Goal: Task Accomplishment & Management: Use online tool/utility

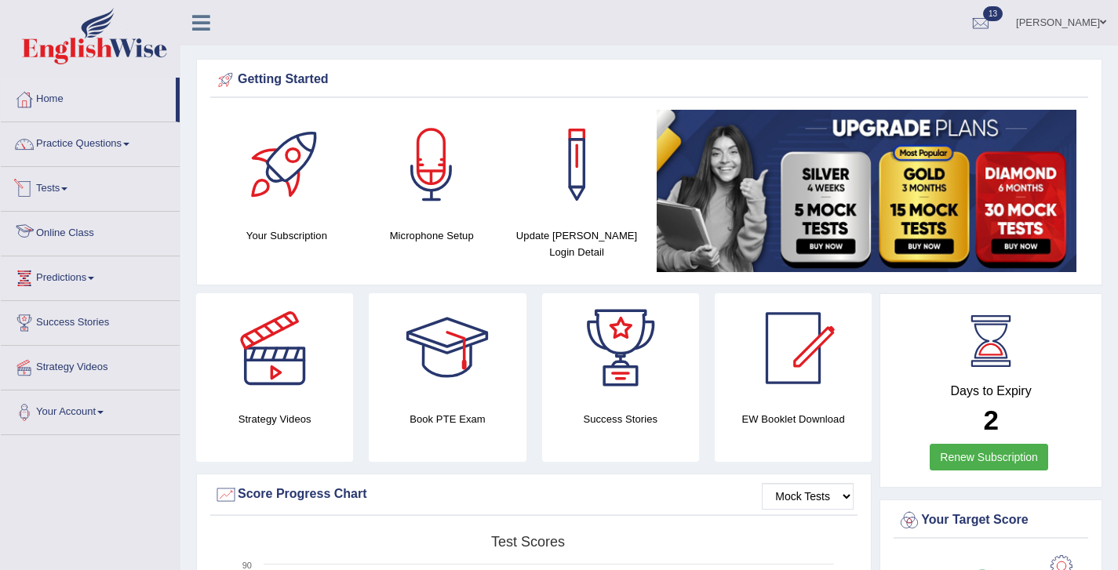
click at [62, 189] on link "Tests" at bounding box center [90, 186] width 179 height 39
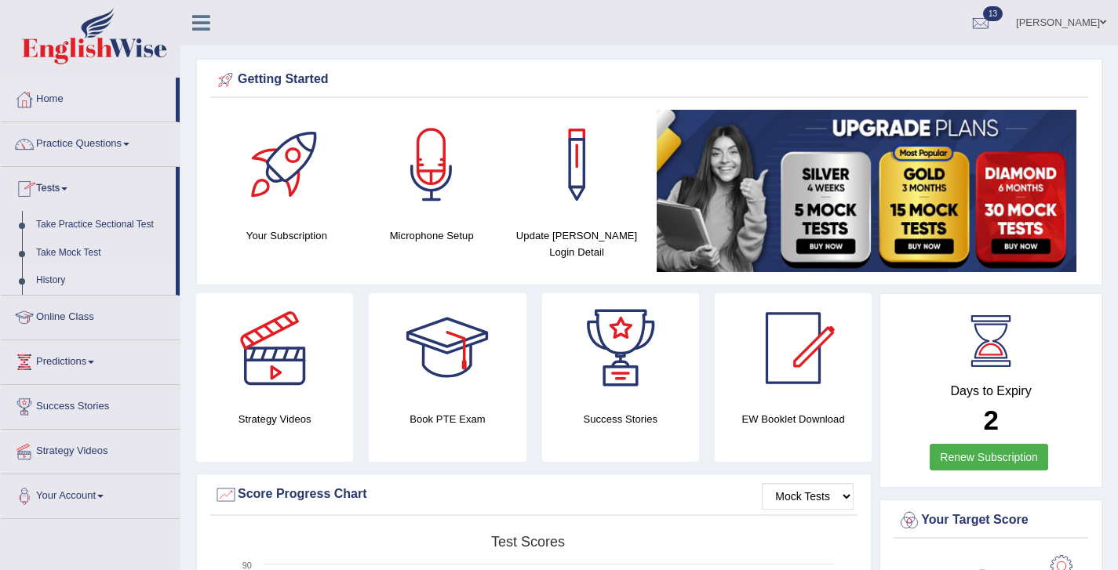
click at [56, 276] on link "History" at bounding box center [102, 281] width 147 height 28
click at [50, 278] on link "History" at bounding box center [102, 281] width 147 height 28
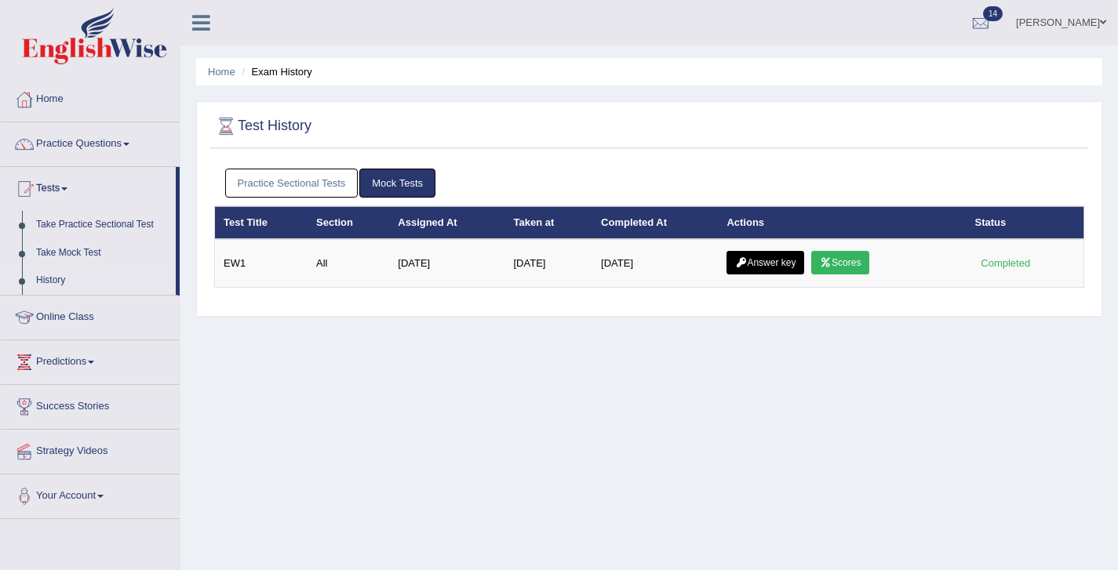
click at [319, 184] on link "Practice Sectional Tests" at bounding box center [291, 183] width 133 height 29
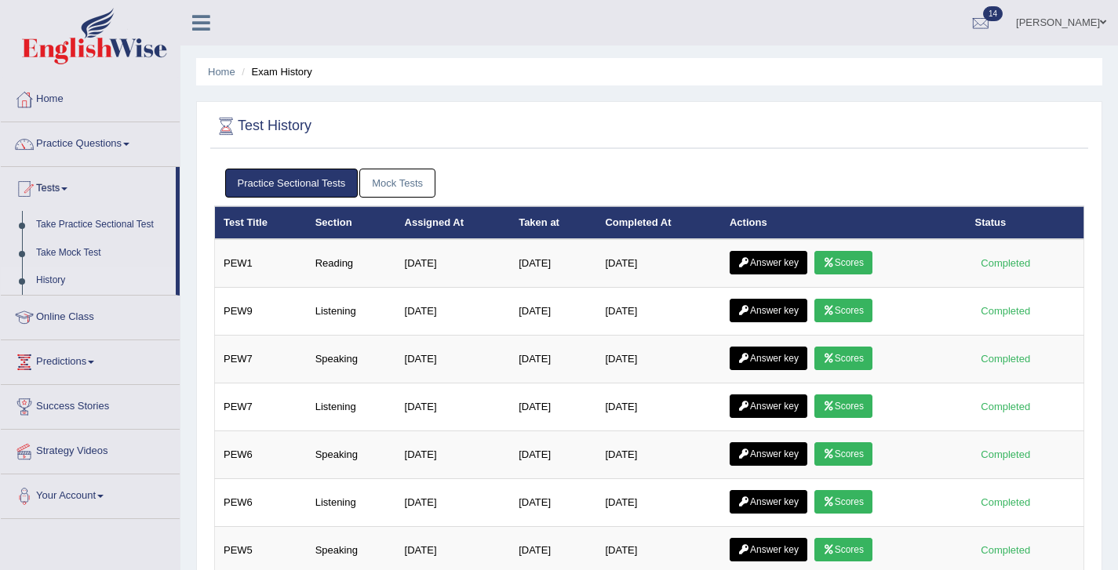
click at [395, 191] on link "Mock Tests" at bounding box center [397, 183] width 76 height 29
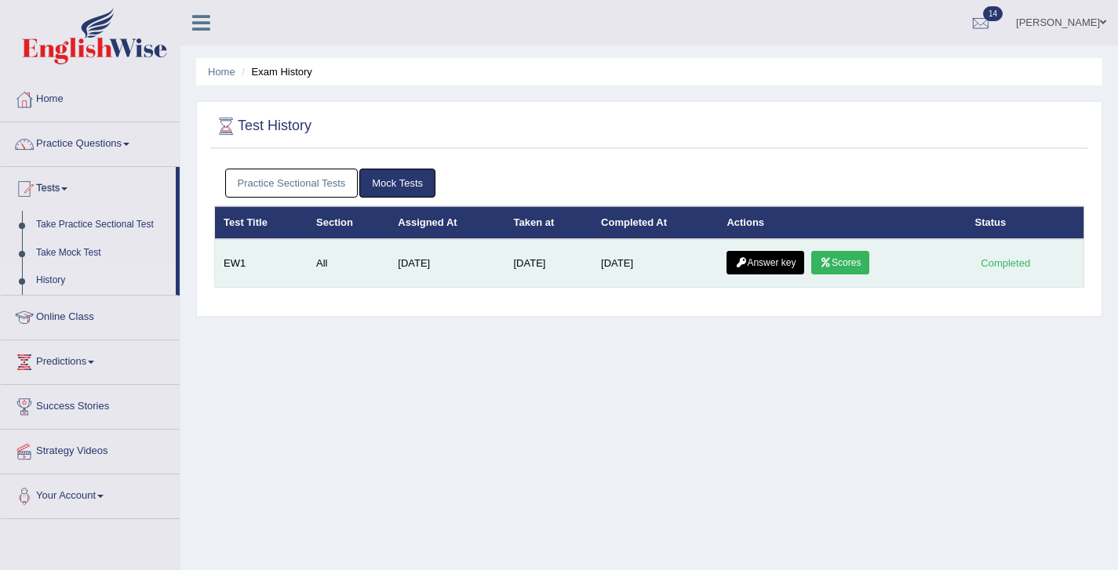
click at [854, 264] on link "Scores" at bounding box center [840, 263] width 58 height 24
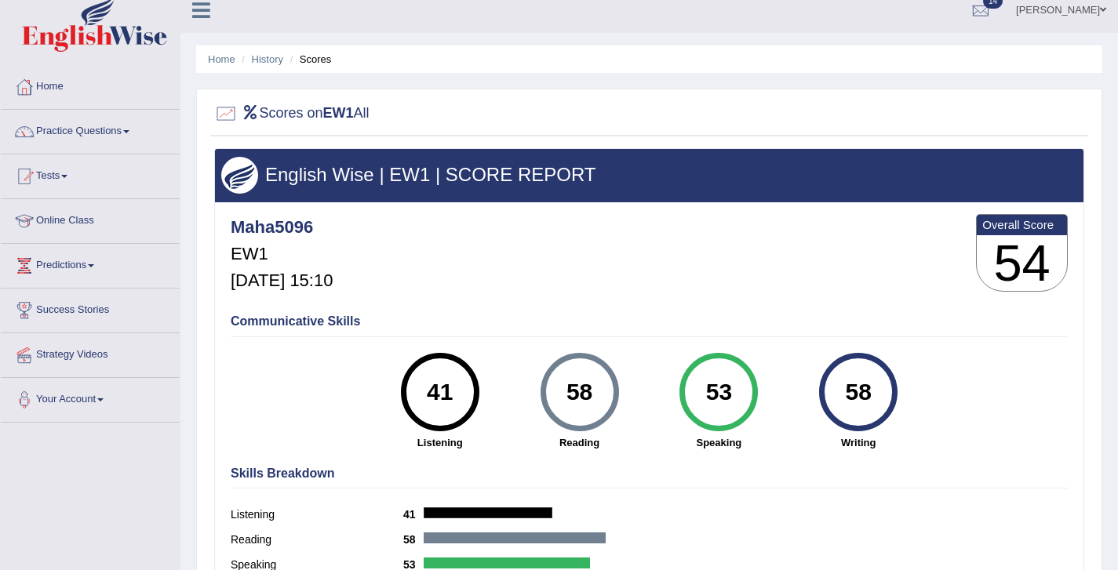
scroll to position [10, 0]
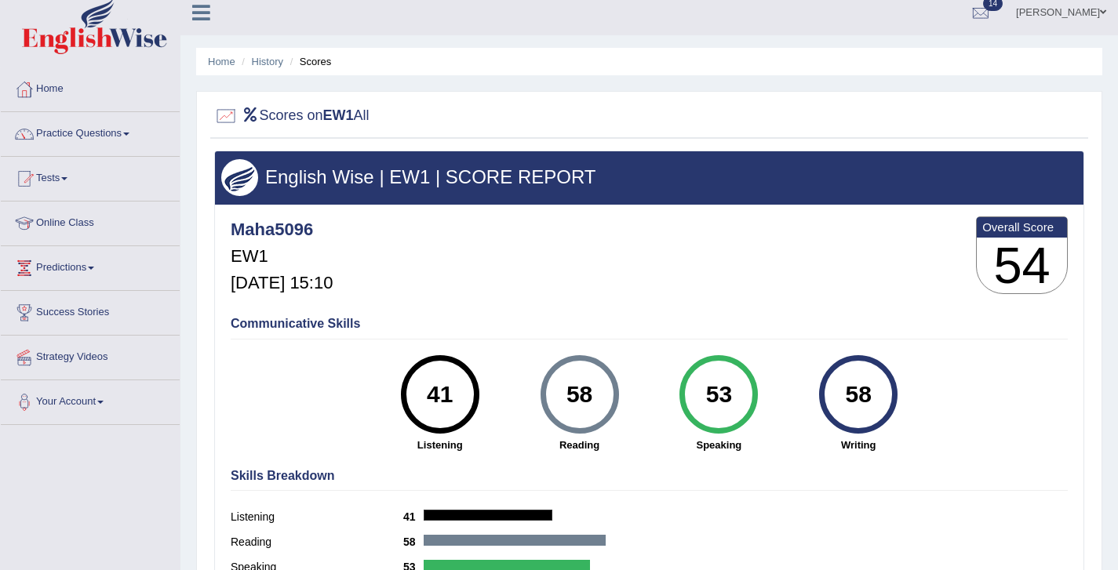
click at [317, 63] on li "Scores" at bounding box center [309, 61] width 46 height 15
click at [271, 71] on ul "Home History Scores" at bounding box center [649, 61] width 906 height 27
click at [264, 62] on link "History" at bounding box center [267, 62] width 31 height 12
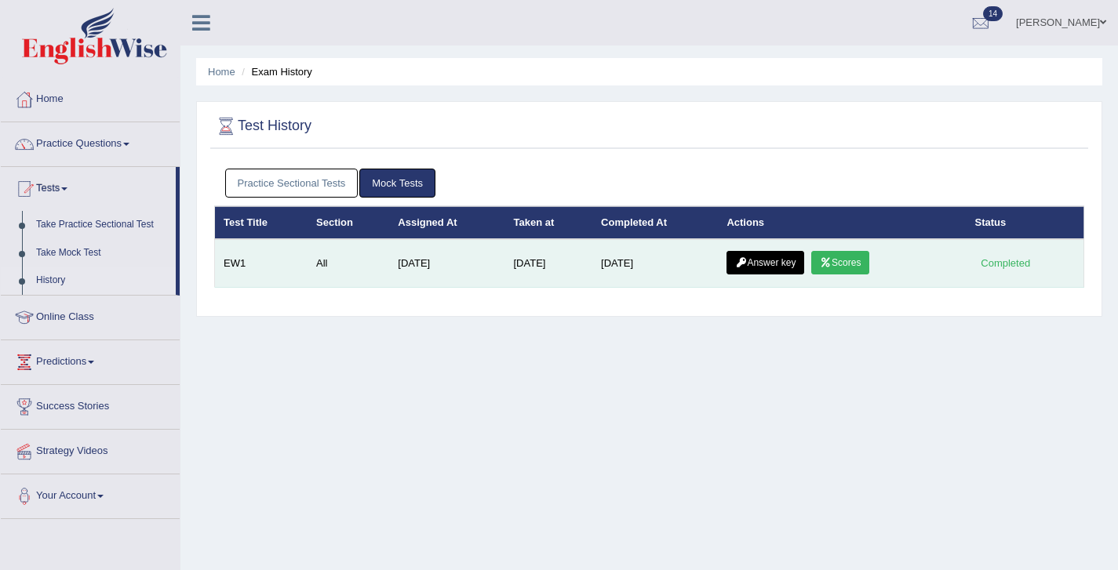
click at [762, 265] on link "Answer key" at bounding box center [766, 263] width 78 height 24
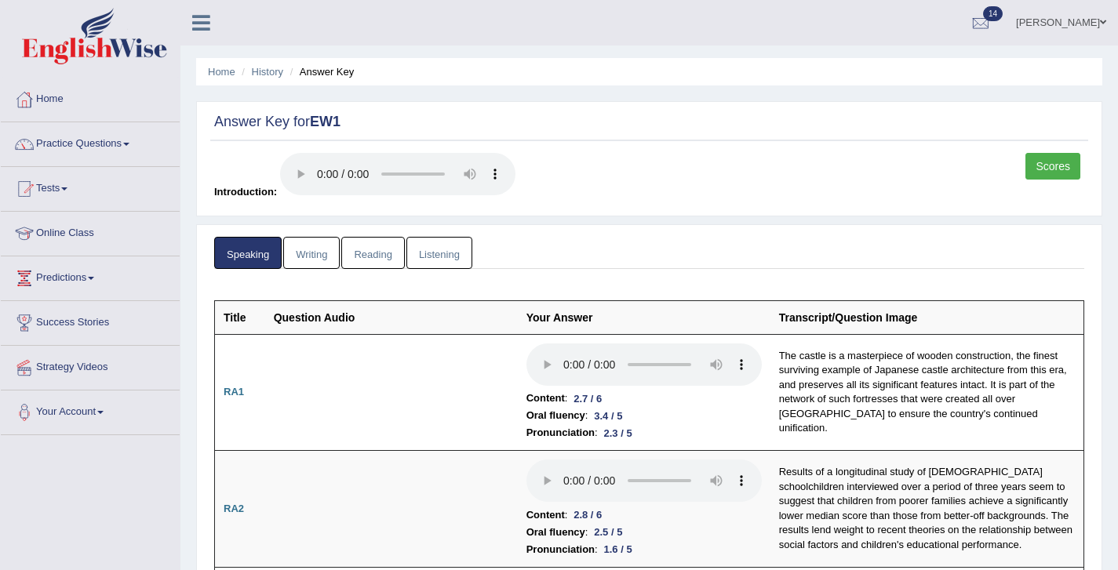
click at [307, 257] on link "Writing" at bounding box center [311, 253] width 56 height 32
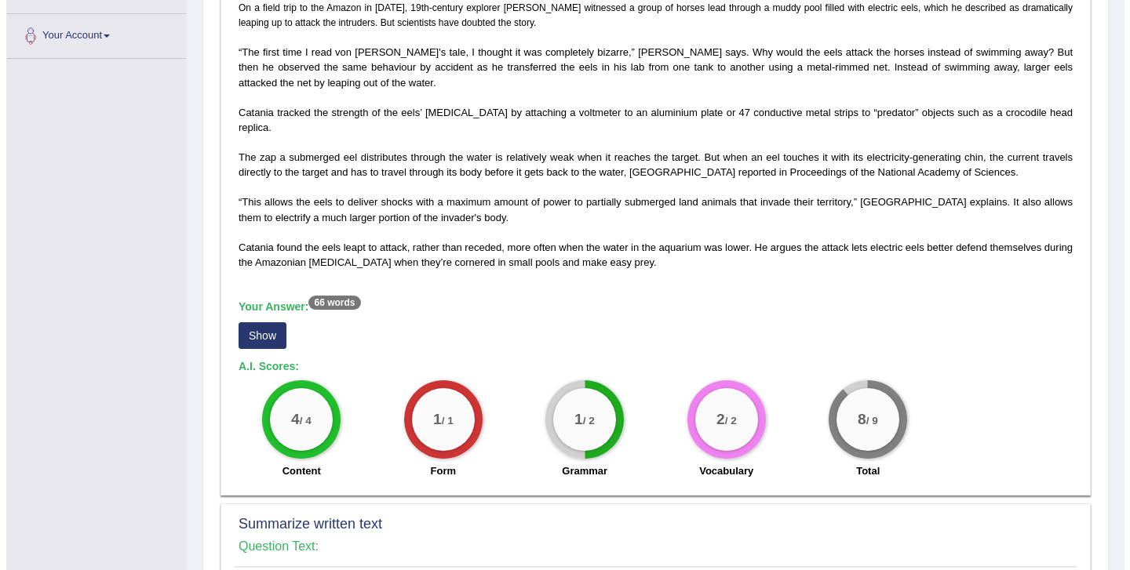
scroll to position [265, 0]
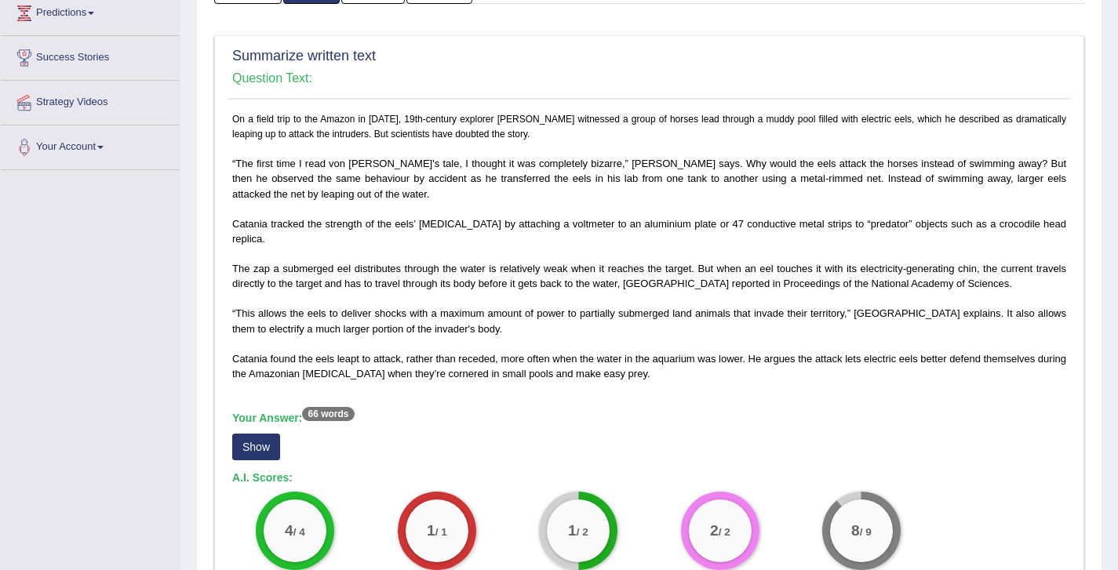
click at [264, 454] on button "Show" at bounding box center [256, 447] width 48 height 27
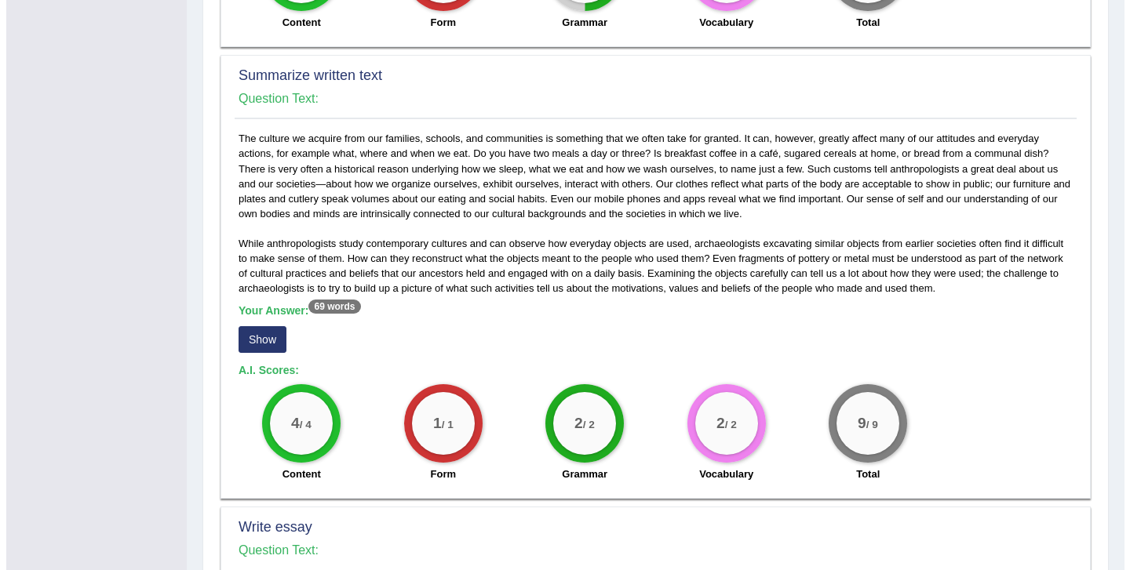
scroll to position [840, 0]
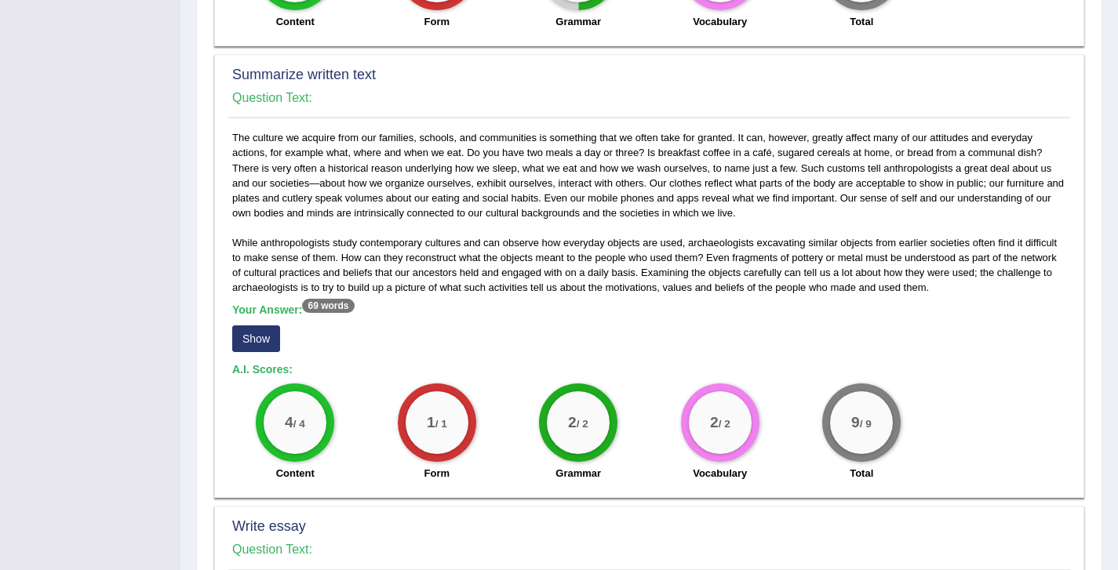
click at [246, 337] on button "Show" at bounding box center [256, 339] width 48 height 27
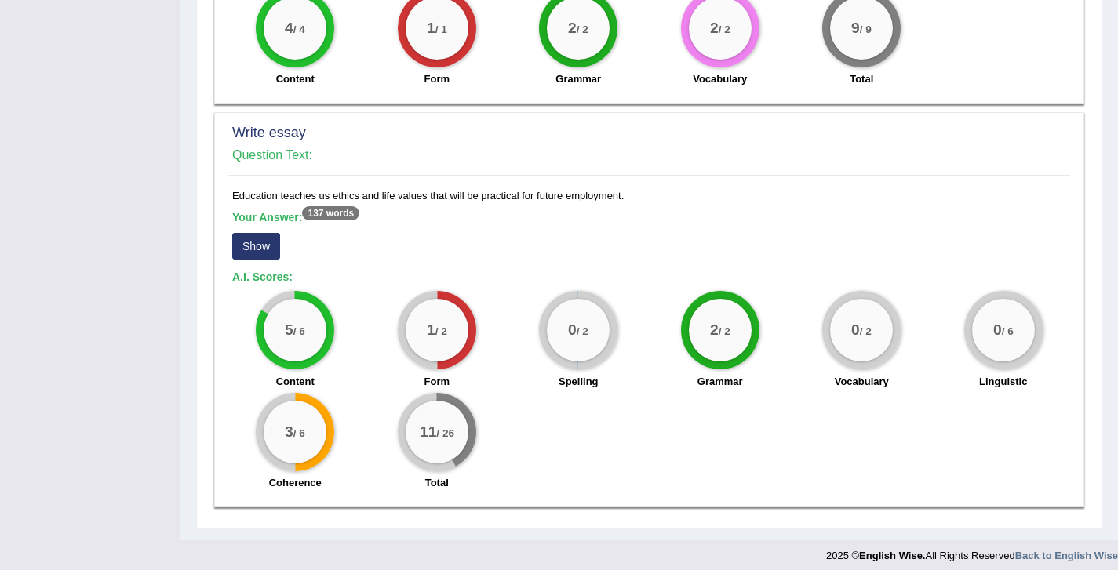
scroll to position [1259, 0]
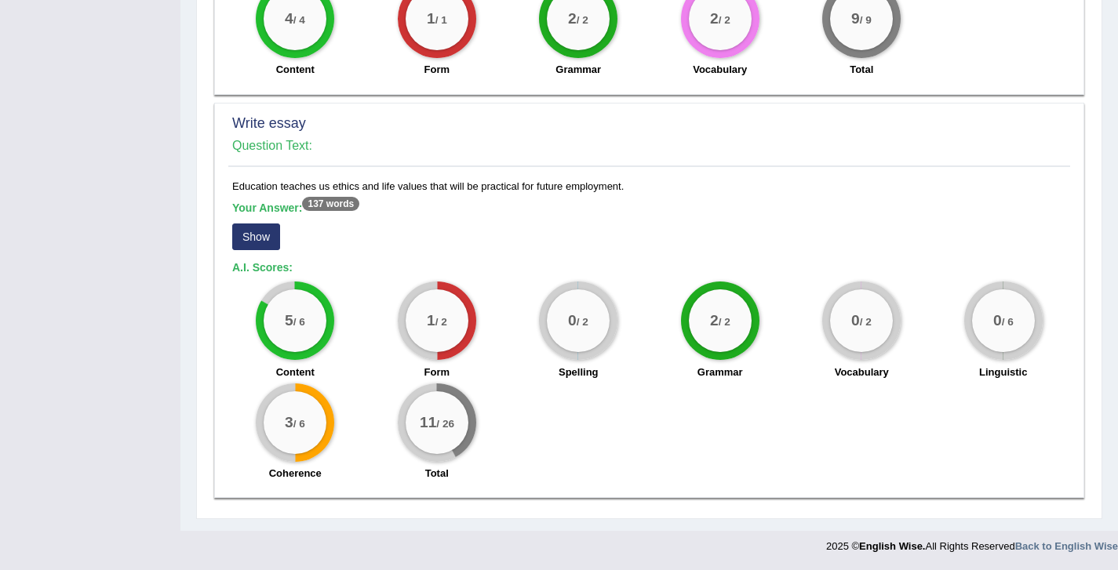
click at [263, 240] on button "Show" at bounding box center [256, 237] width 48 height 27
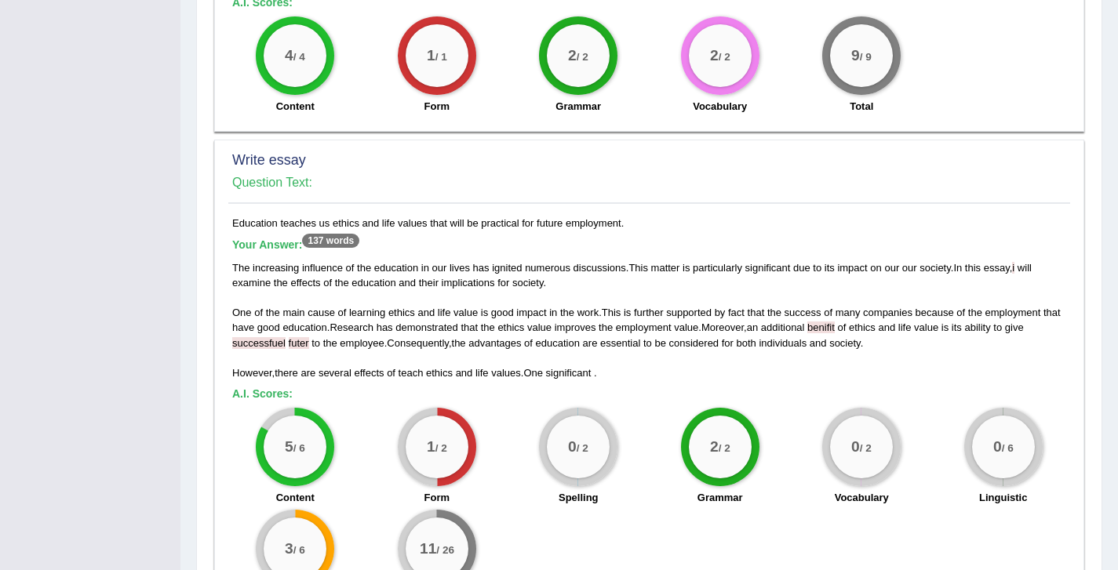
scroll to position [1349, 0]
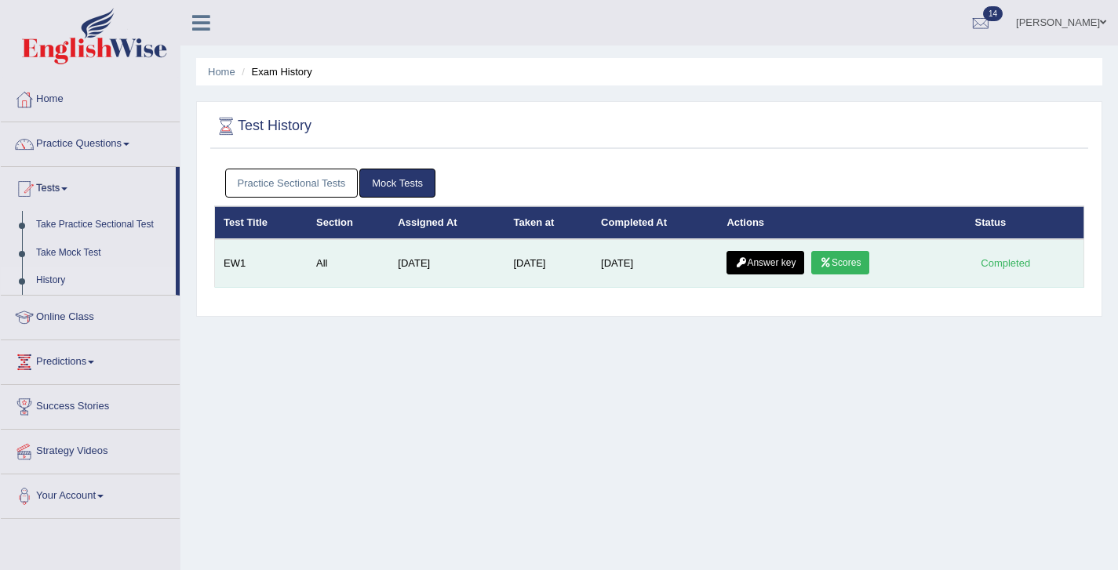
click at [868, 275] on link "Scores" at bounding box center [840, 263] width 58 height 24
click at [772, 264] on link "Answer key" at bounding box center [766, 263] width 78 height 24
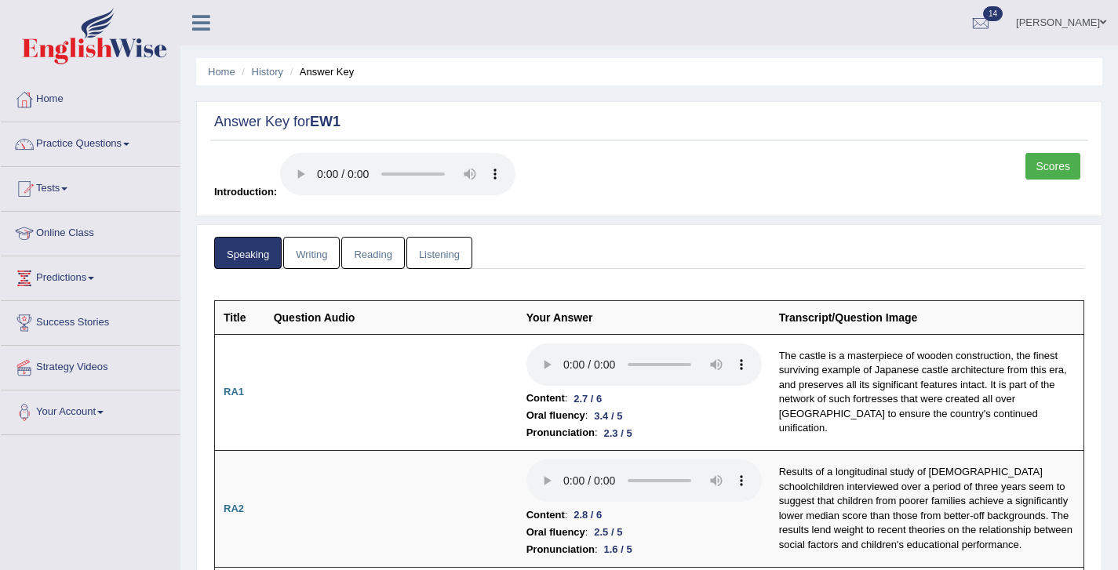
click at [381, 253] on link "Reading" at bounding box center [372, 253] width 63 height 32
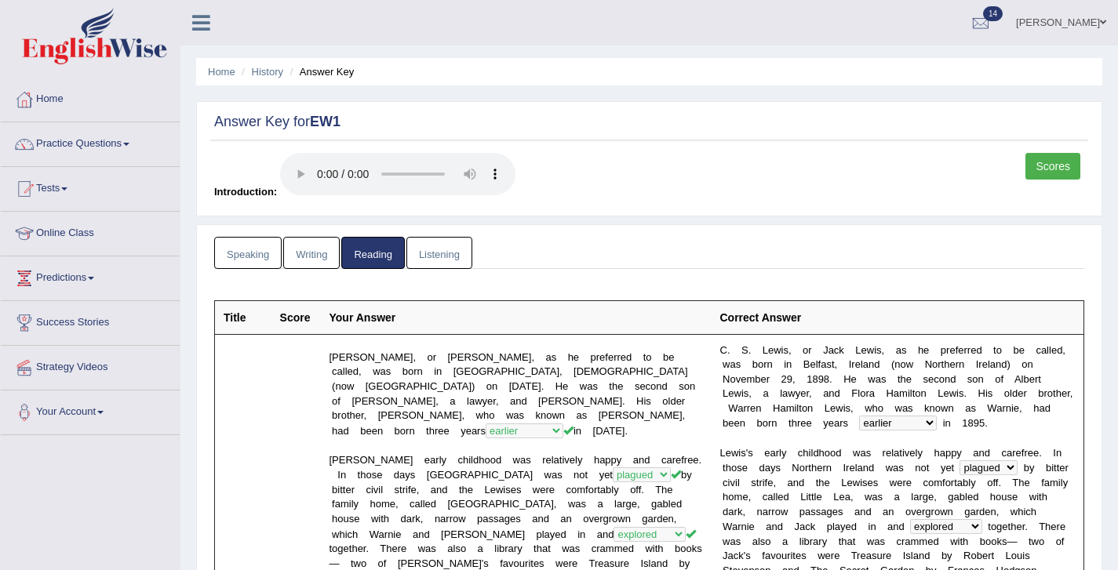
click at [441, 259] on link "Listening" at bounding box center [439, 253] width 66 height 32
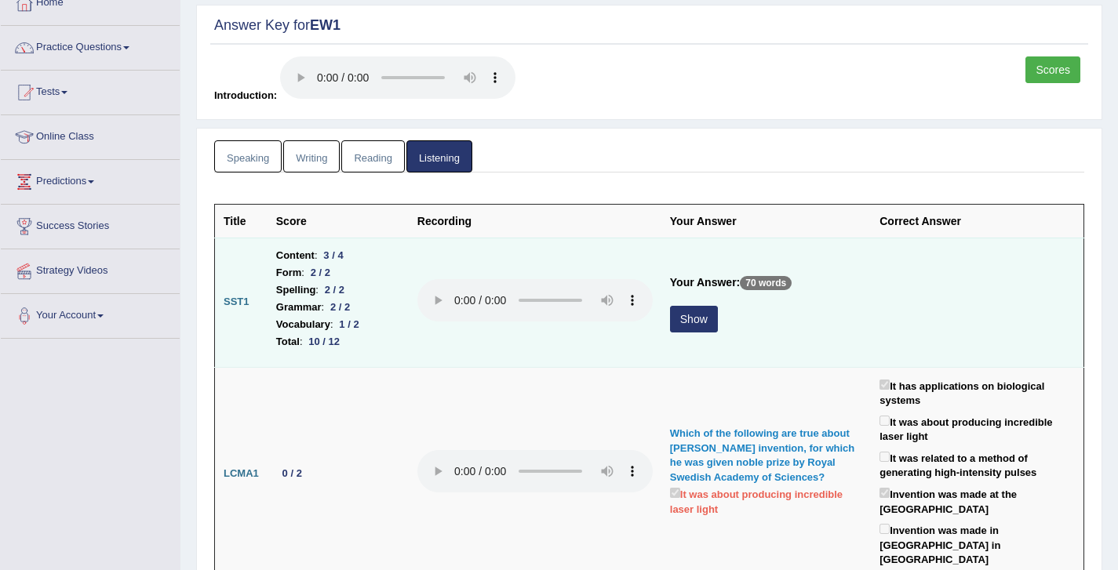
scroll to position [100, 0]
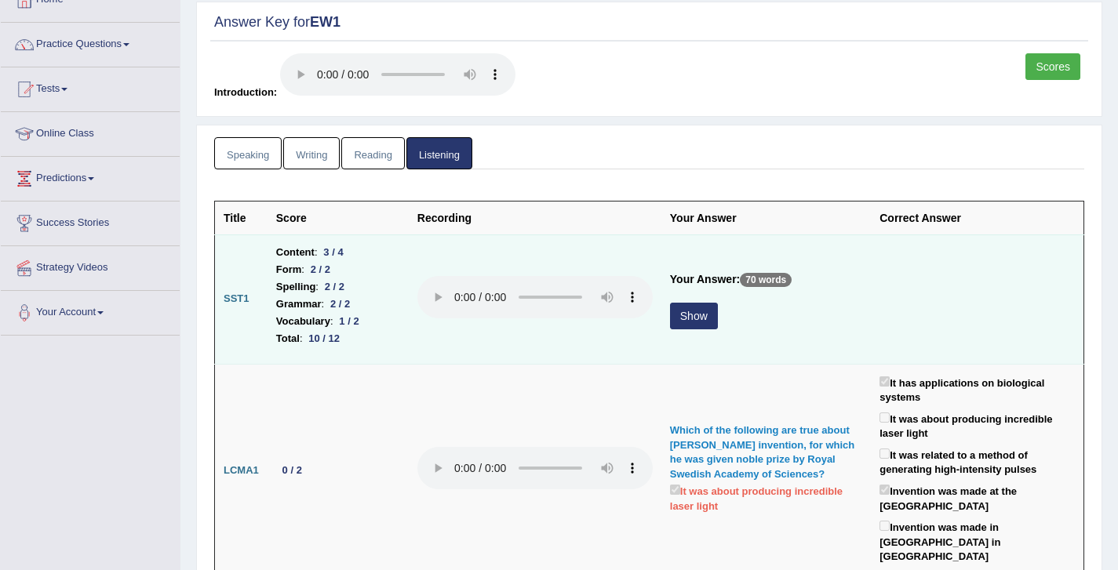
click at [699, 312] on button "Show" at bounding box center [694, 316] width 48 height 27
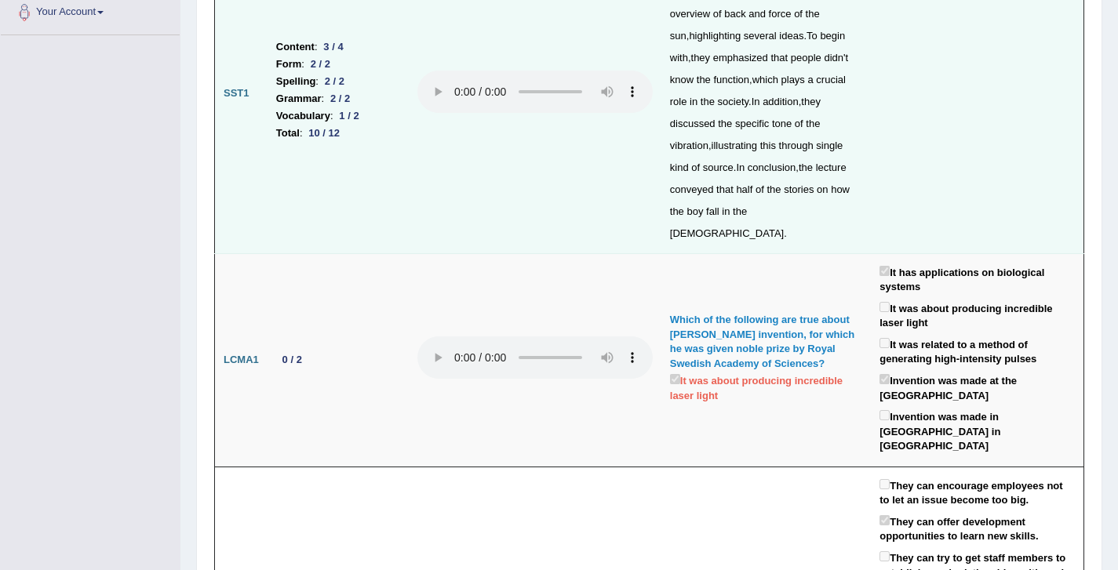
scroll to position [0, 0]
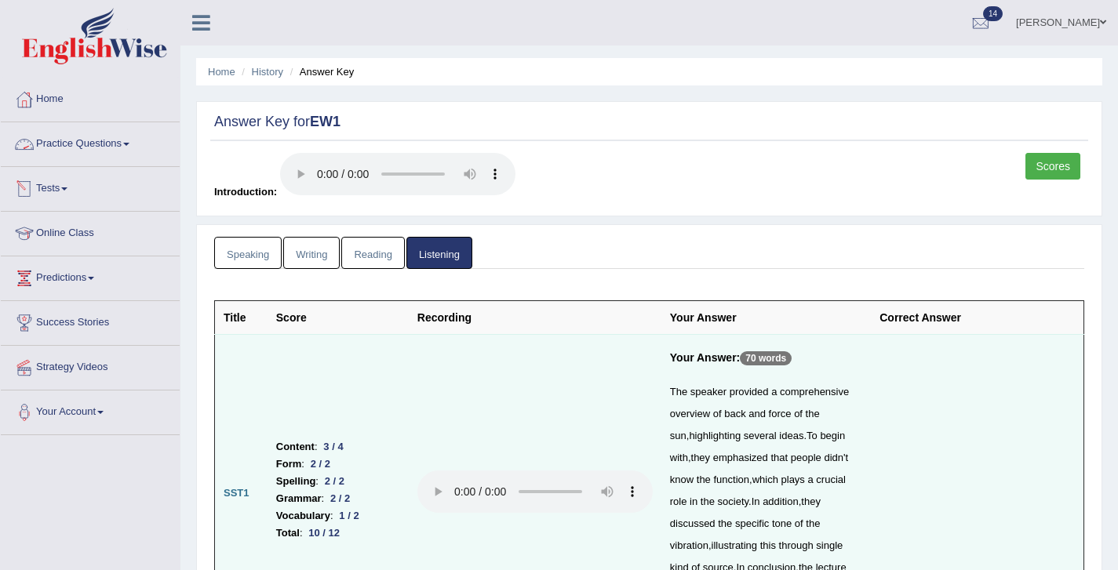
click at [56, 186] on link "Tests" at bounding box center [90, 186] width 179 height 39
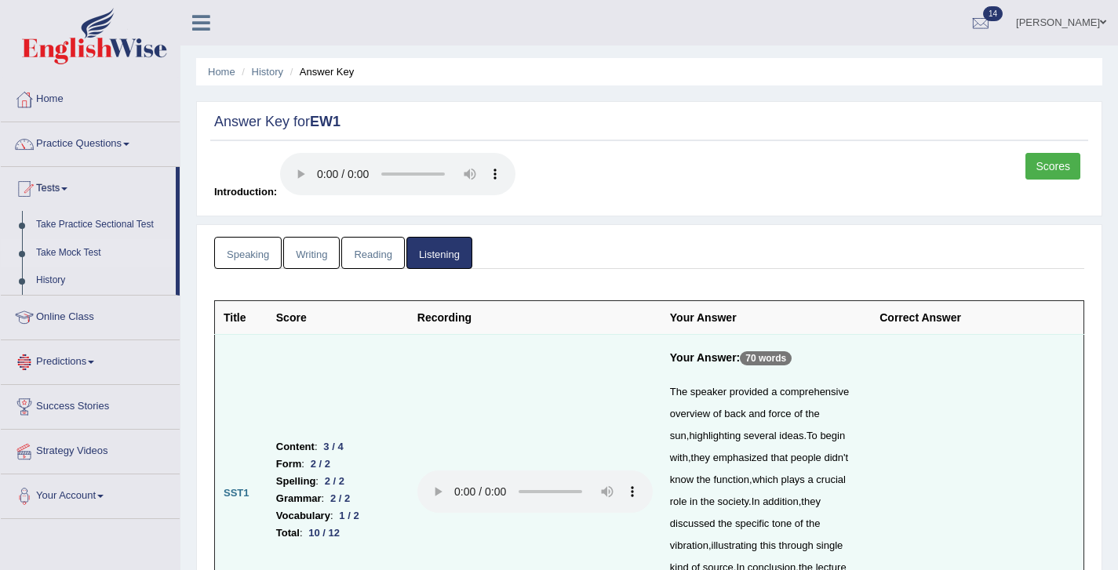
click at [78, 256] on link "Take Mock Test" at bounding box center [102, 253] width 147 height 28
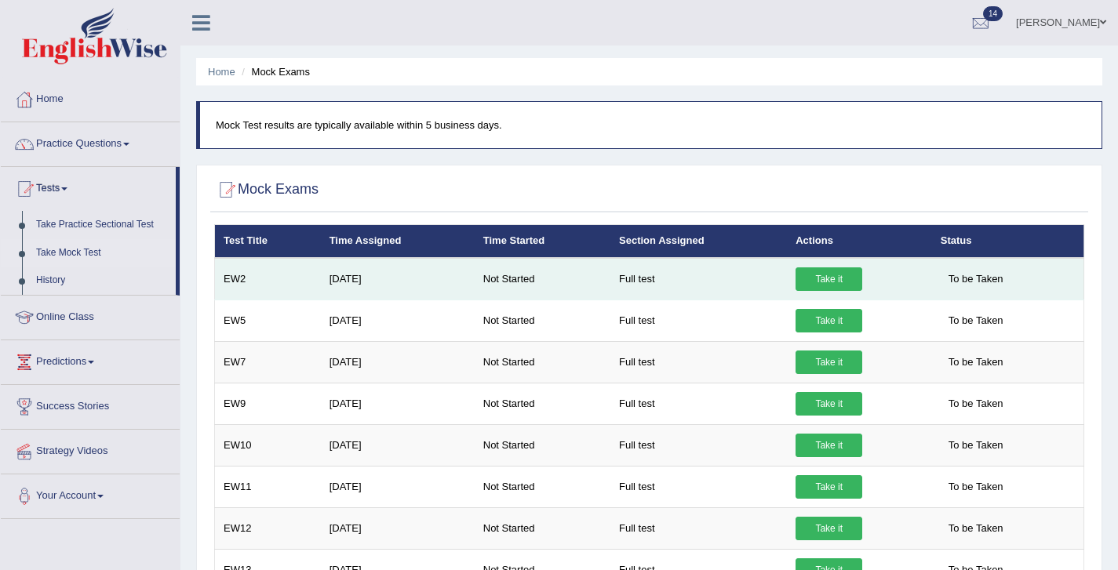
click at [832, 286] on link "Take it" at bounding box center [829, 280] width 67 height 24
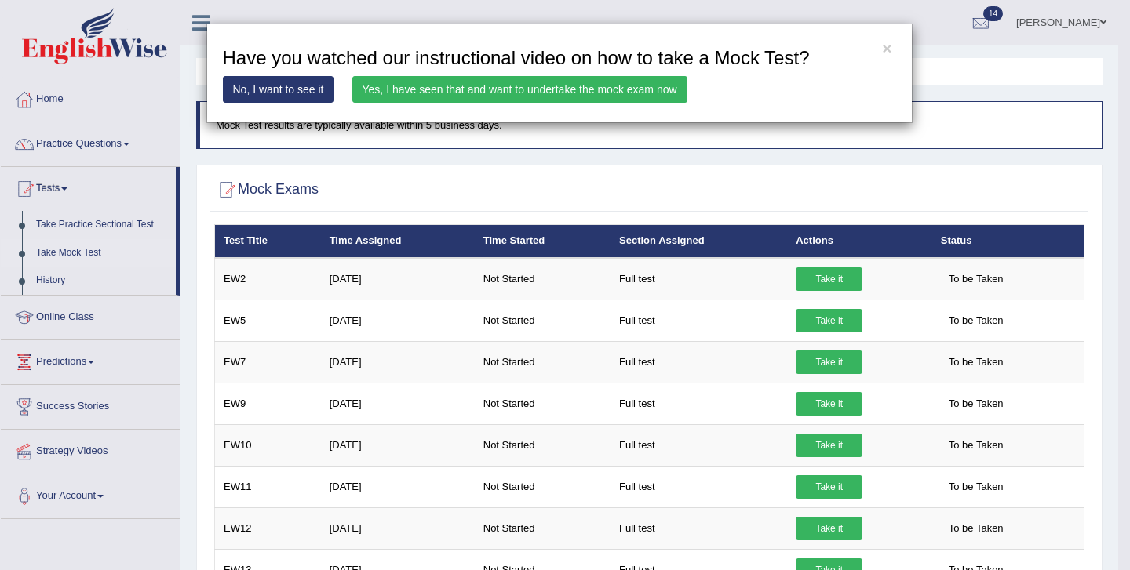
click at [623, 96] on link "Yes, I have seen that and want to undertake the mock exam now" at bounding box center [519, 89] width 335 height 27
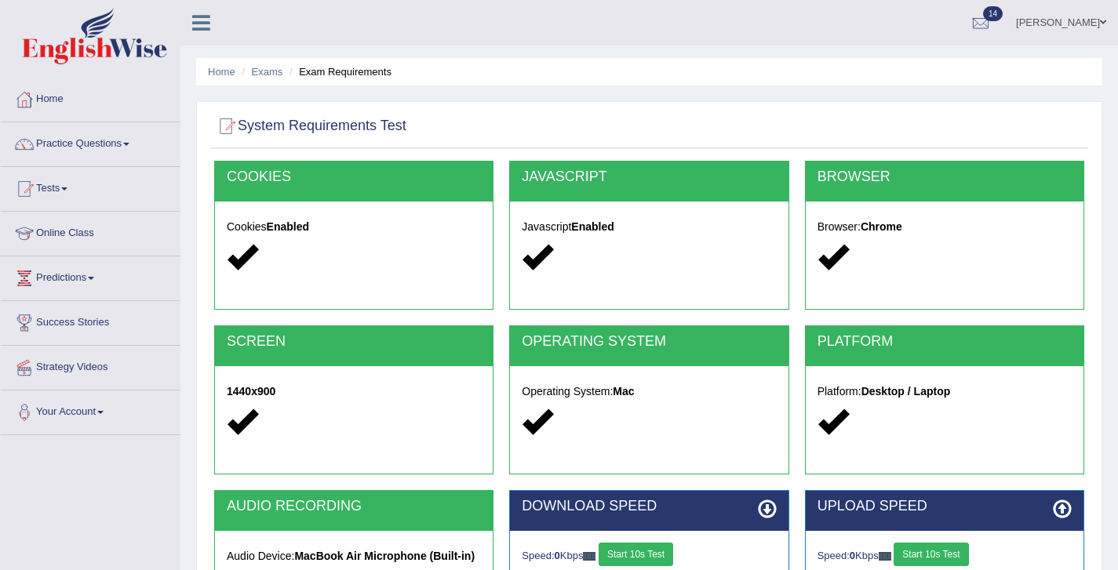
scroll to position [253, 0]
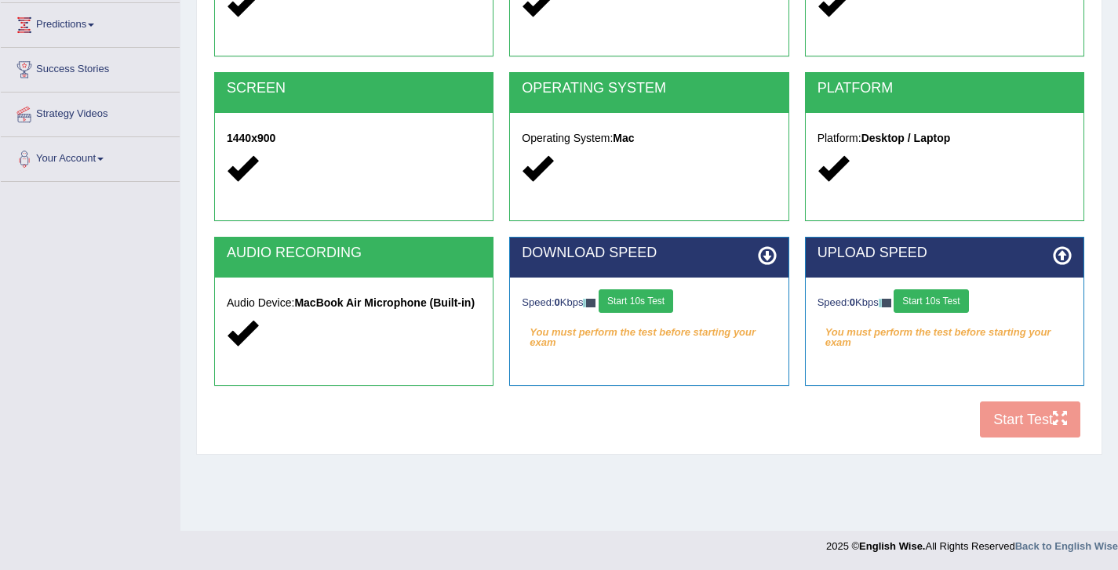
click at [927, 304] on button "Start 10s Test" at bounding box center [931, 302] width 75 height 24
click at [642, 306] on div "Speed: 0 Kbps Start 10s Test" at bounding box center [649, 303] width 254 height 27
click at [639, 306] on button "Start 10s Test" at bounding box center [636, 302] width 75 height 24
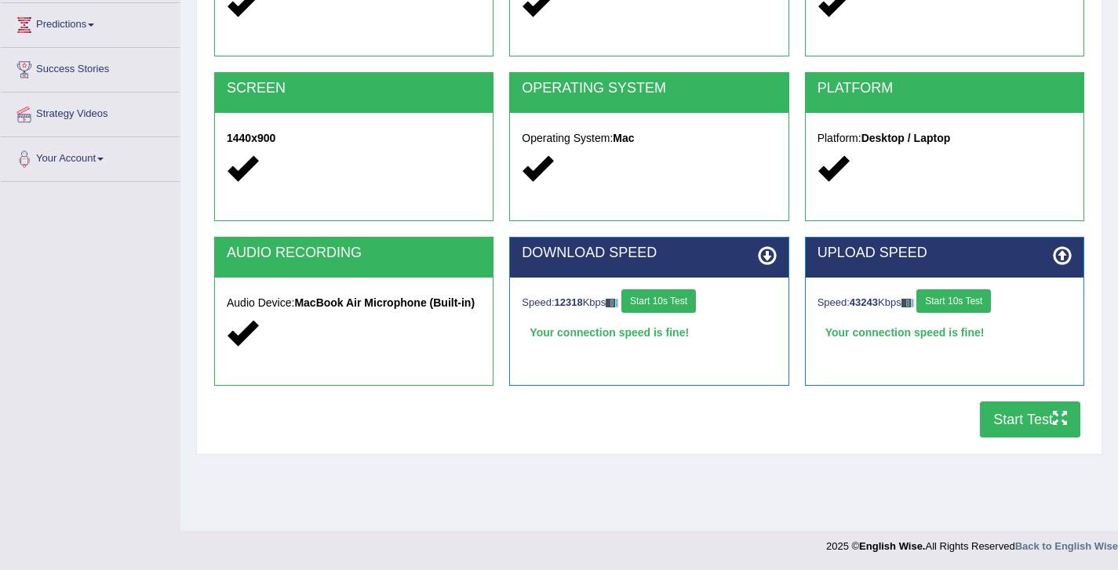
click at [1034, 425] on button "Start Test" at bounding box center [1030, 420] width 100 height 36
